Goal: Information Seeking & Learning: Learn about a topic

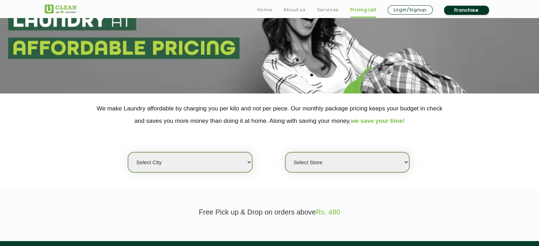
scroll to position [71, 0]
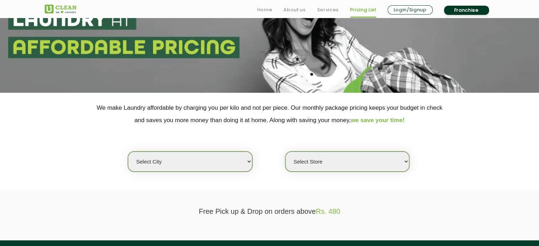
click at [195, 161] on select "Select city [GEOGRAPHIC_DATA] [GEOGRAPHIC_DATA] [GEOGRAPHIC_DATA] [GEOGRAPHIC_D…" at bounding box center [190, 162] width 124 height 20
select select "189"
click at [128, 152] on select "Select city [GEOGRAPHIC_DATA] [GEOGRAPHIC_DATA] [GEOGRAPHIC_DATA] [GEOGRAPHIC_D…" at bounding box center [190, 162] width 124 height 20
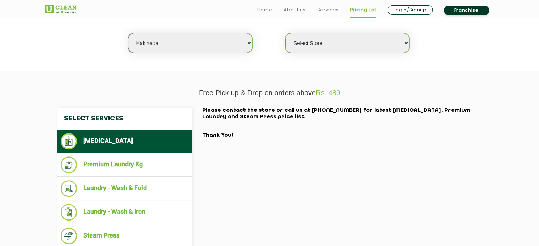
scroll to position [212, 0]
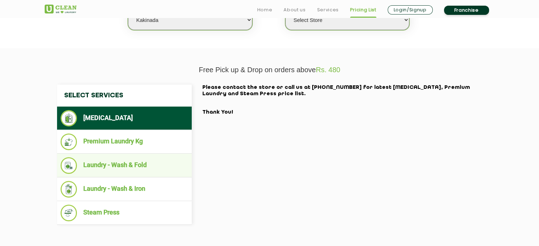
click at [141, 171] on li "Laundry - Wash & Fold" at bounding box center [124, 165] width 127 height 17
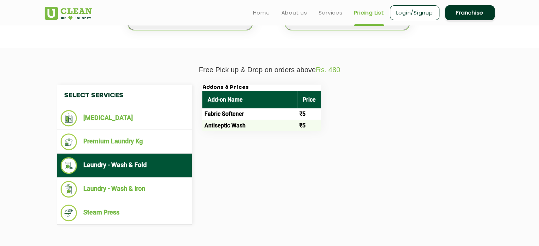
scroll to position [142, 0]
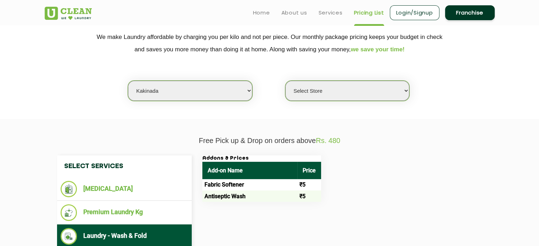
click at [352, 87] on select "Select Store [GEOGRAPHIC_DATA]" at bounding box center [347, 91] width 124 height 20
select select "561"
click at [285, 81] on select "Select Store [GEOGRAPHIC_DATA]" at bounding box center [347, 91] width 124 height 20
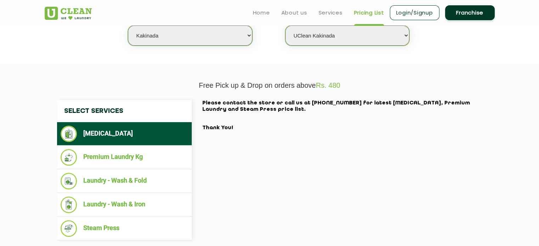
scroll to position [212, 0]
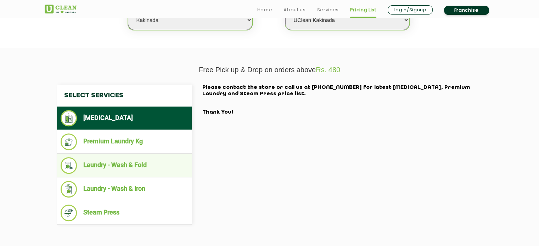
click at [160, 164] on li "Laundry - Wash & Fold" at bounding box center [124, 165] width 127 height 17
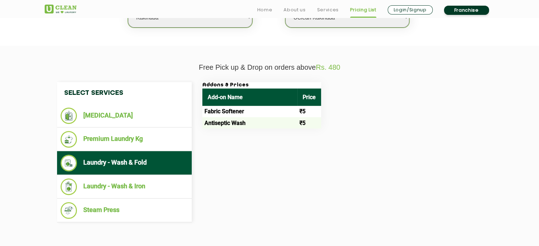
scroll to position [248, 0]
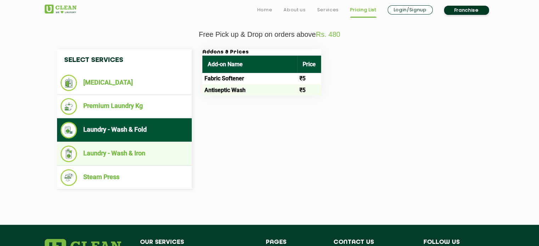
click at [145, 155] on li "Laundry - Wash & Iron" at bounding box center [124, 154] width 127 height 17
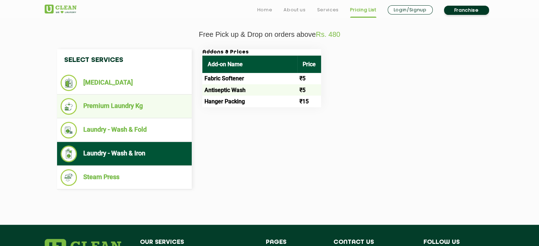
click at [154, 115] on ul "Premium Laundry Kg" at bounding box center [124, 107] width 135 height 24
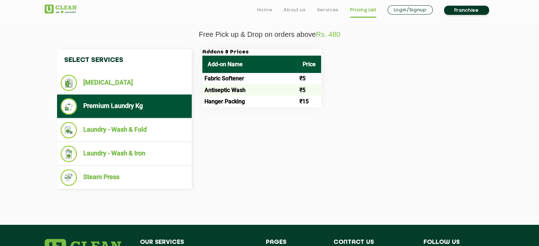
click at [161, 103] on li "Premium Laundry Kg" at bounding box center [124, 106] width 127 height 17
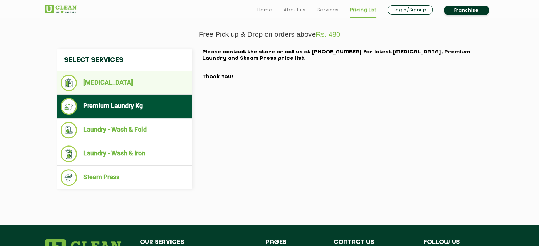
click at [116, 73] on ul "[MEDICAL_DATA]" at bounding box center [124, 82] width 135 height 23
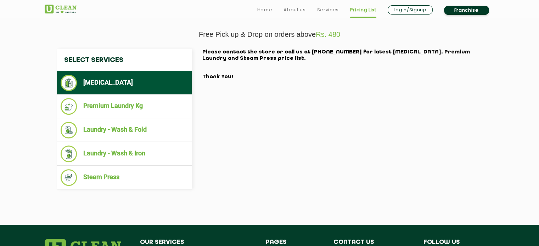
click at [110, 82] on li "[MEDICAL_DATA]" at bounding box center [124, 83] width 127 height 16
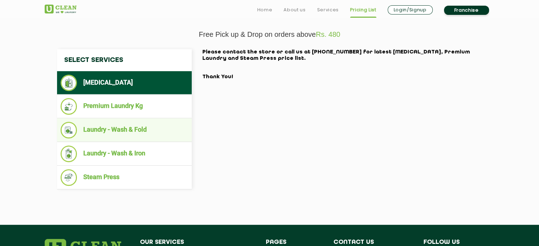
scroll to position [319, 0]
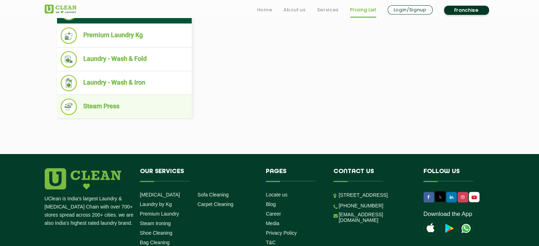
click at [105, 113] on li "Steam Press" at bounding box center [124, 106] width 127 height 17
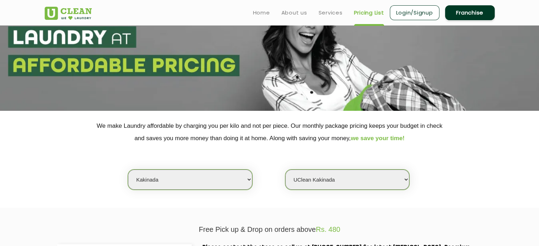
scroll to position [35, 0]
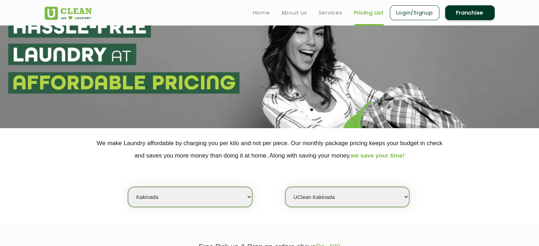
click at [170, 206] on select "Select city [GEOGRAPHIC_DATA] [GEOGRAPHIC_DATA] [GEOGRAPHIC_DATA] [GEOGRAPHIC_D…" at bounding box center [190, 197] width 124 height 20
select select "176"
click at [128, 187] on select "Select city [GEOGRAPHIC_DATA] [GEOGRAPHIC_DATA] [GEOGRAPHIC_DATA] [GEOGRAPHIC_D…" at bounding box center [190, 197] width 124 height 20
select select "0"
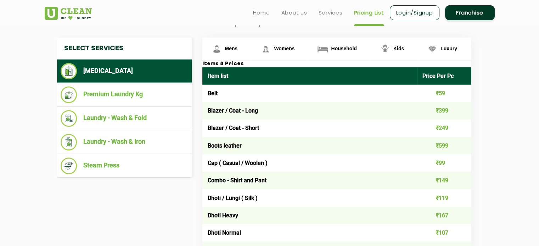
scroll to position [248, 0]
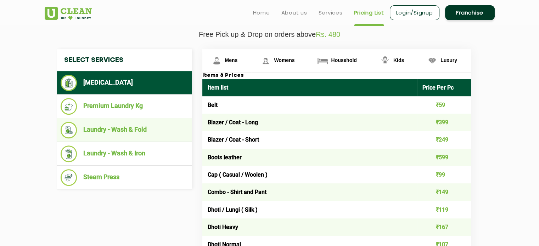
click at [128, 132] on li "Laundry - Wash & Fold" at bounding box center [124, 130] width 127 height 17
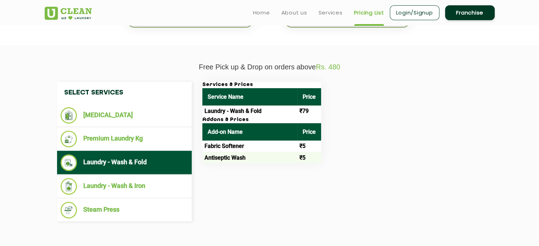
scroll to position [212, 0]
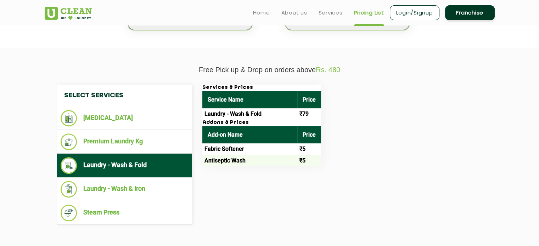
click at [211, 120] on h3 "Addons & Prices" at bounding box center [261, 123] width 119 height 6
